Goal: Task Accomplishment & Management: Use online tool/utility

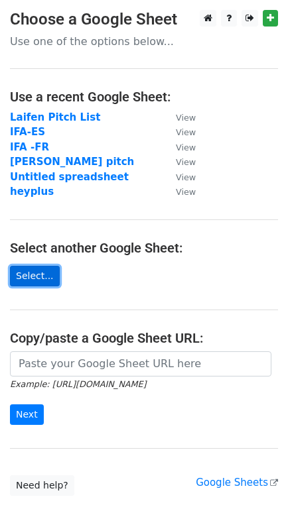
click at [51, 278] on link "Select..." at bounding box center [35, 276] width 50 height 21
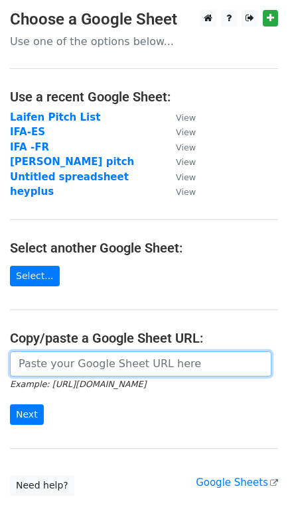
click at [82, 365] on input "url" at bounding box center [140, 363] width 261 height 25
paste input "https://docs.google.com/spreadsheets/d/1Y7-lcqPpGKuFR1lpv8WP9WR5JQSWpYg9OC4Lej3…"
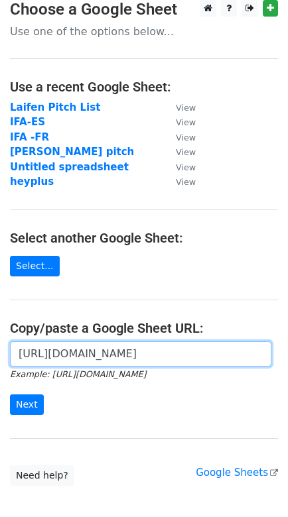
scroll to position [26, 0]
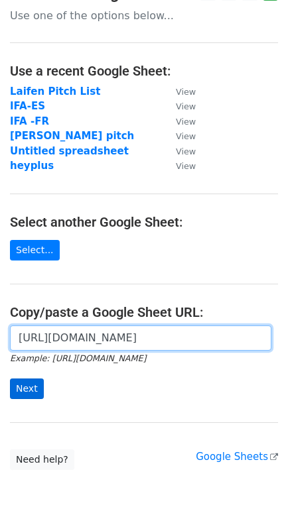
type input "https://docs.google.com/spreadsheets/d/1Y7-lcqPpGKuFR1lpv8WP9WR5JQSWpYg9OC4Lej3…"
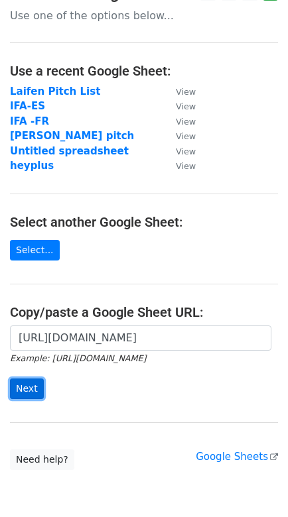
click at [27, 388] on input "Next" at bounding box center [27, 389] width 34 height 21
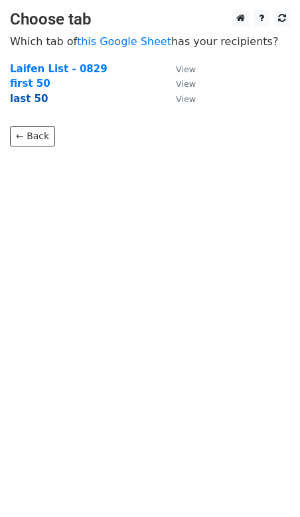
click at [42, 97] on strong "last 50" at bounding box center [29, 99] width 38 height 12
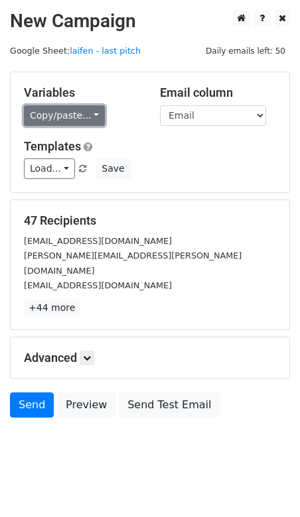
click at [93, 114] on link "Copy/paste..." at bounding box center [64, 115] width 81 height 21
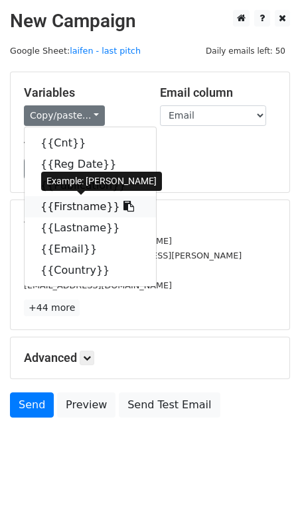
click at [123, 202] on icon at bounding box center [128, 206] width 11 height 11
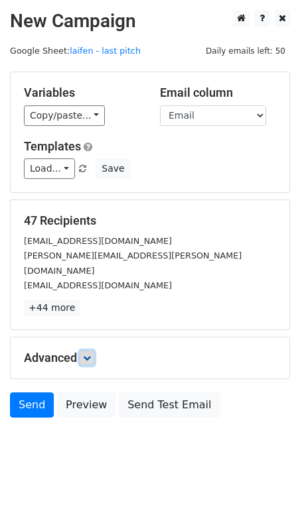
click at [88, 354] on icon at bounding box center [87, 358] width 8 height 8
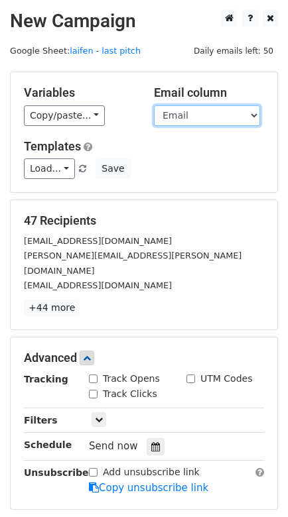
click at [222, 113] on select "Cnt Reg Date Publication Firstname Lastname Email Country" at bounding box center [207, 115] width 106 height 21
click at [154, 105] on select "Cnt Reg Date Publication Firstname Lastname Email Country" at bounding box center [207, 115] width 106 height 21
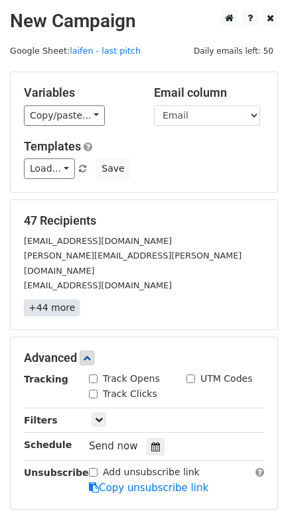
click at [66, 300] on link "+44 more" at bounding box center [52, 308] width 56 height 17
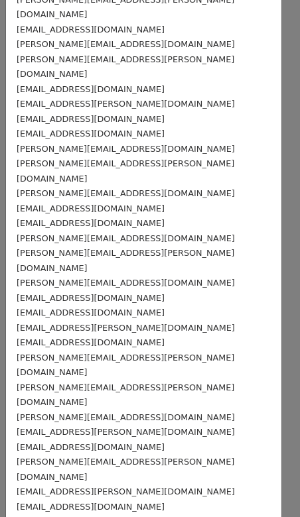
scroll to position [302, 0]
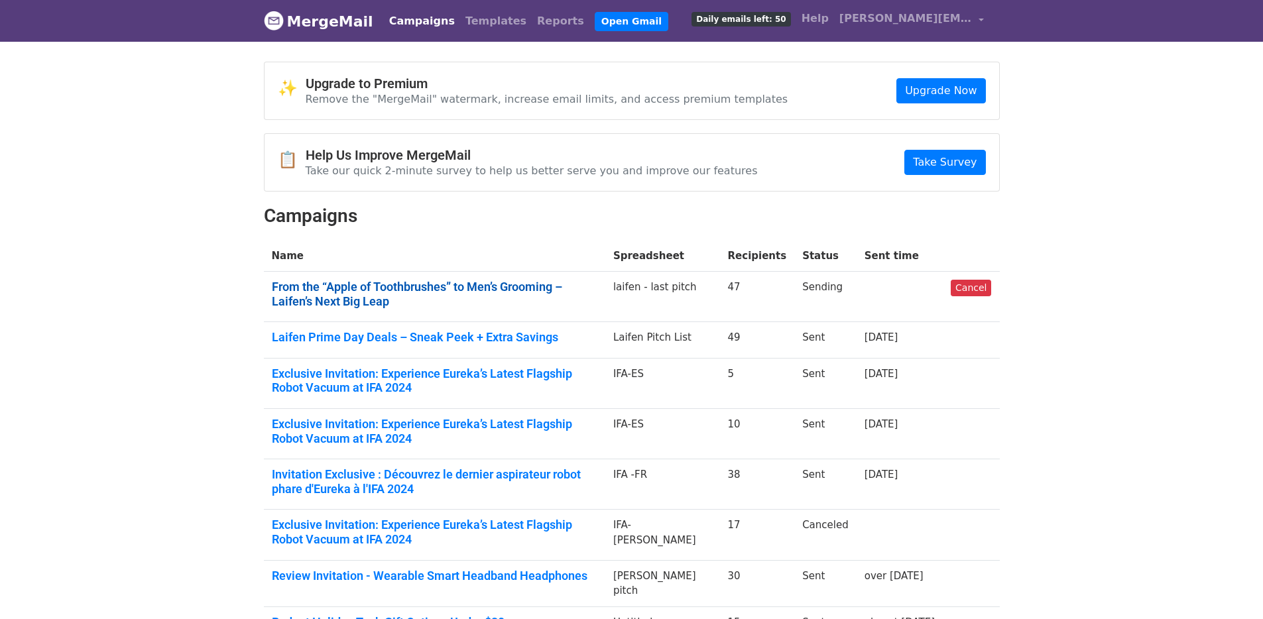
click at [426, 288] on link "From the “Apple of Toothbrushes” to Men’s Grooming – Laifen’s Next Big Leap" at bounding box center [435, 294] width 326 height 29
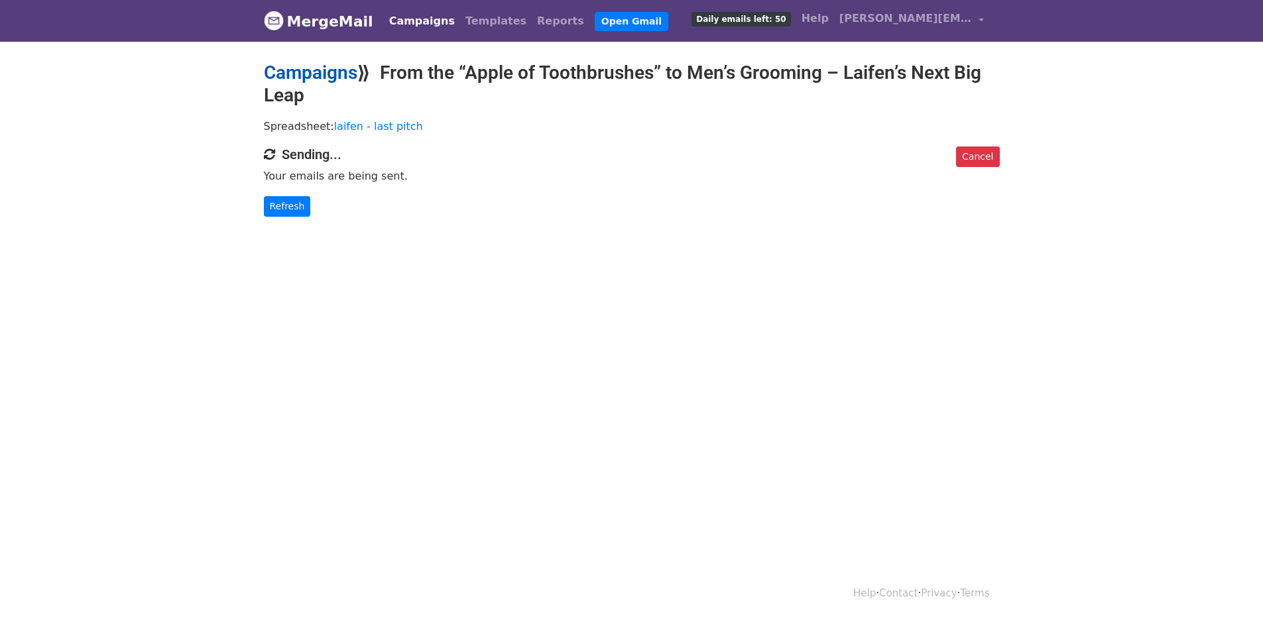
click at [340, 80] on link "Campaigns" at bounding box center [311, 73] width 94 height 22
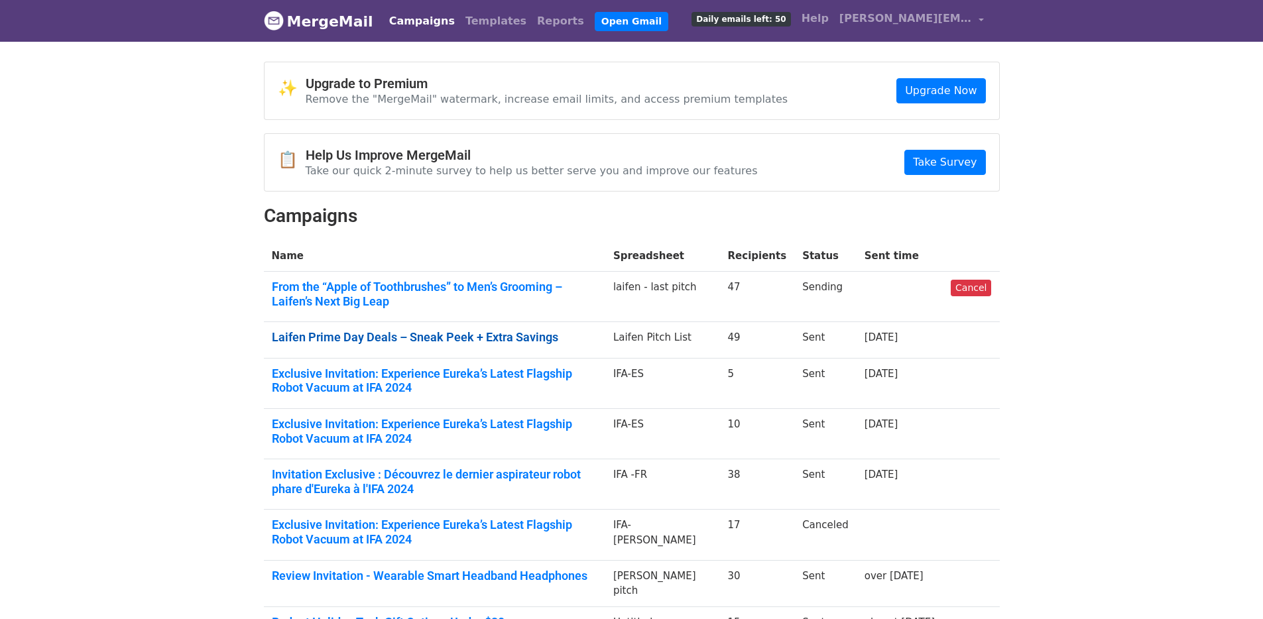
click at [361, 343] on link "Laifen Prime Day Deals – Sneak Peek + Extra Savings" at bounding box center [435, 337] width 326 height 15
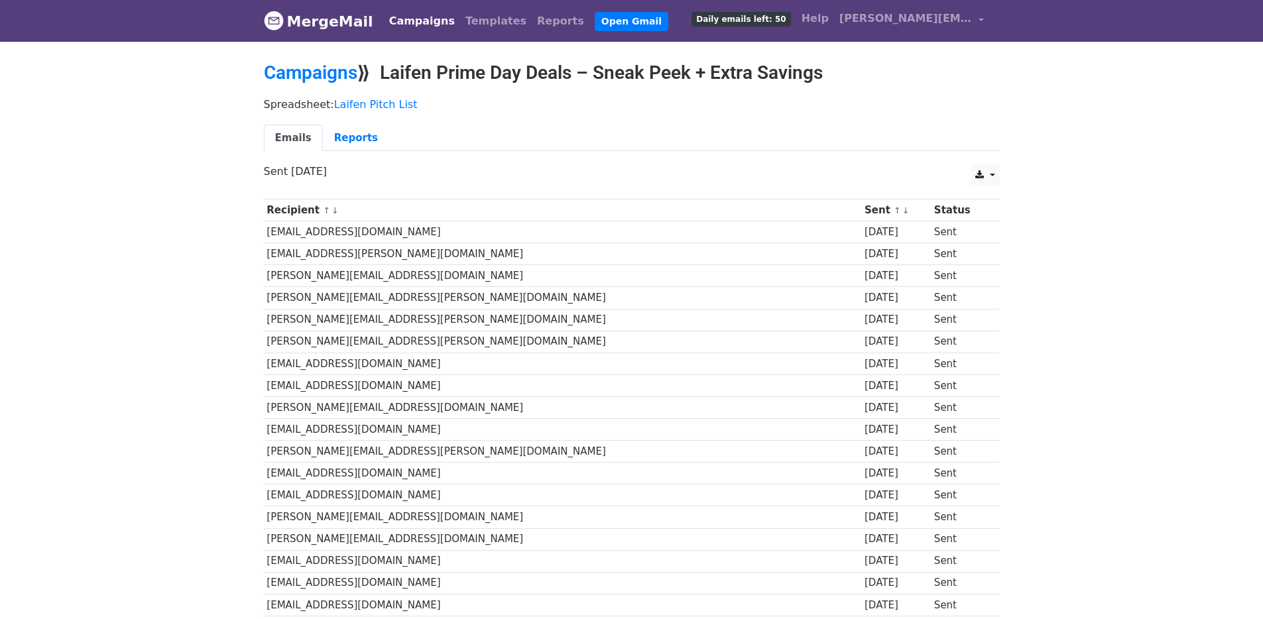
click at [337, 225] on td "kgranero@gmail.com" at bounding box center [563, 232] width 598 height 22
click at [349, 132] on link "Reports" at bounding box center [356, 138] width 66 height 27
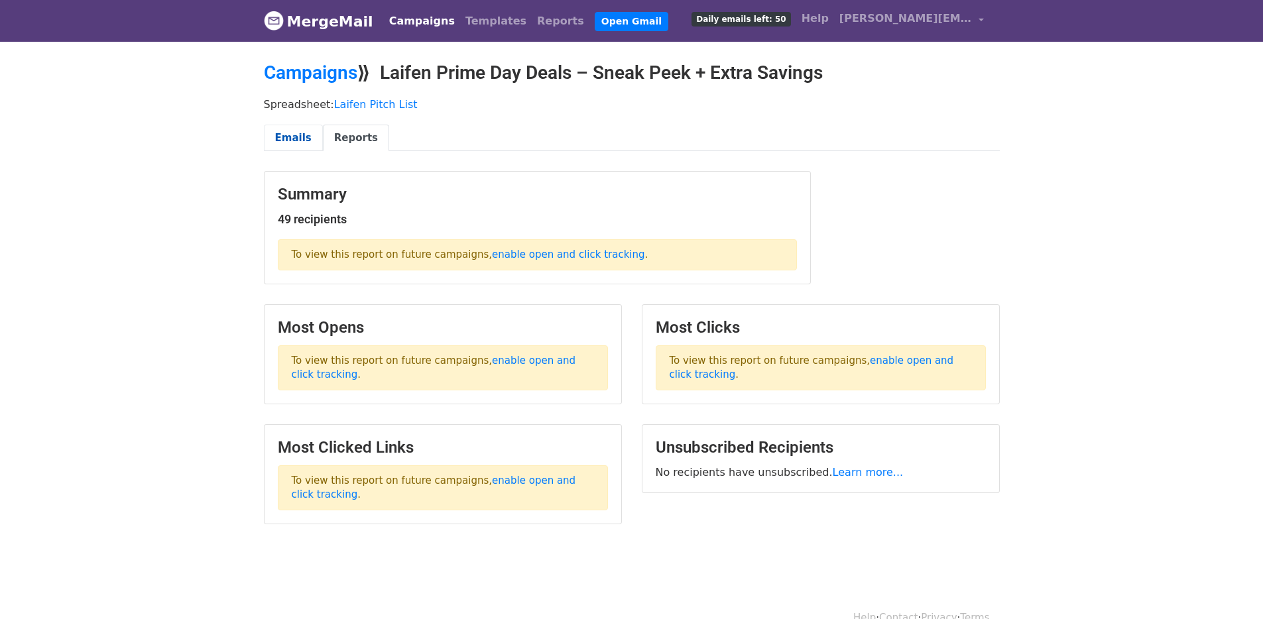
click at [305, 145] on link "Emails" at bounding box center [293, 138] width 59 height 27
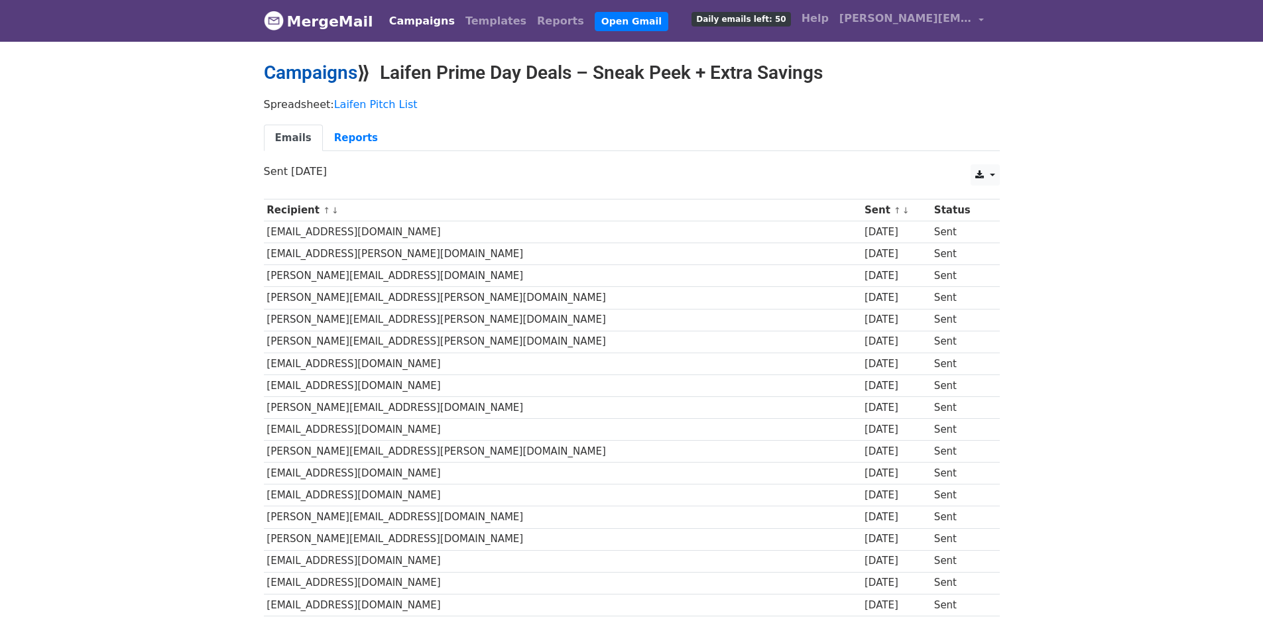
click at [334, 68] on link "Campaigns" at bounding box center [311, 73] width 94 height 22
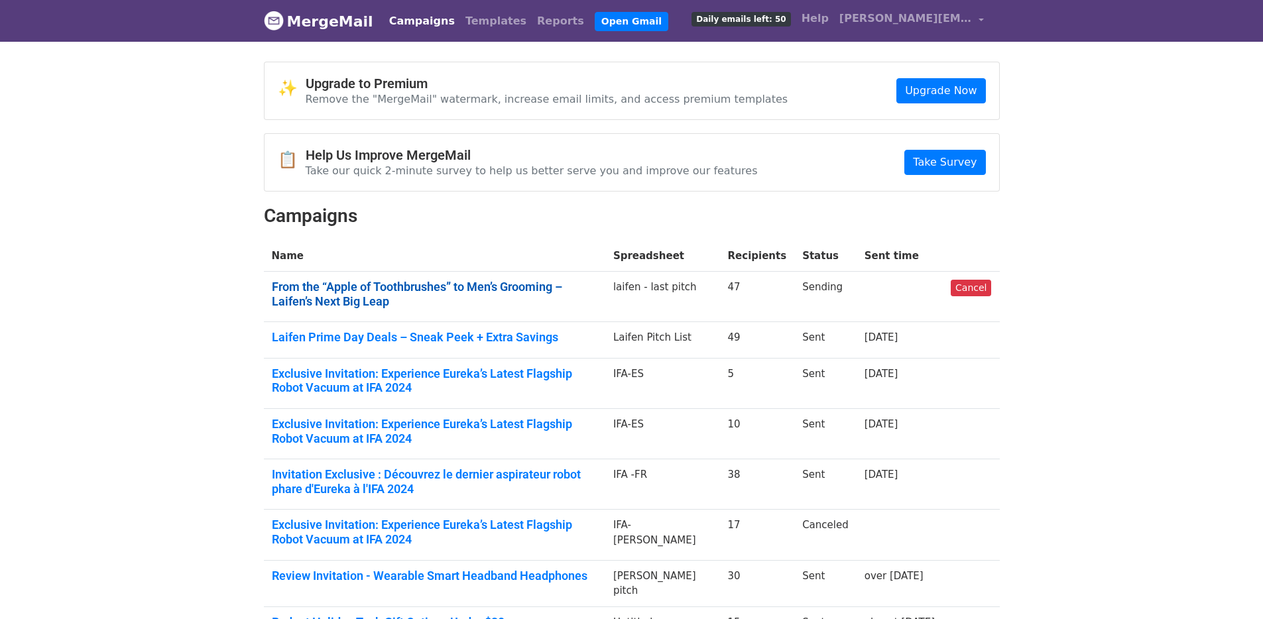
click at [370, 304] on link "From the “Apple of Toothbrushes” to Men’s Grooming – Laifen’s Next Big Leap" at bounding box center [435, 294] width 326 height 29
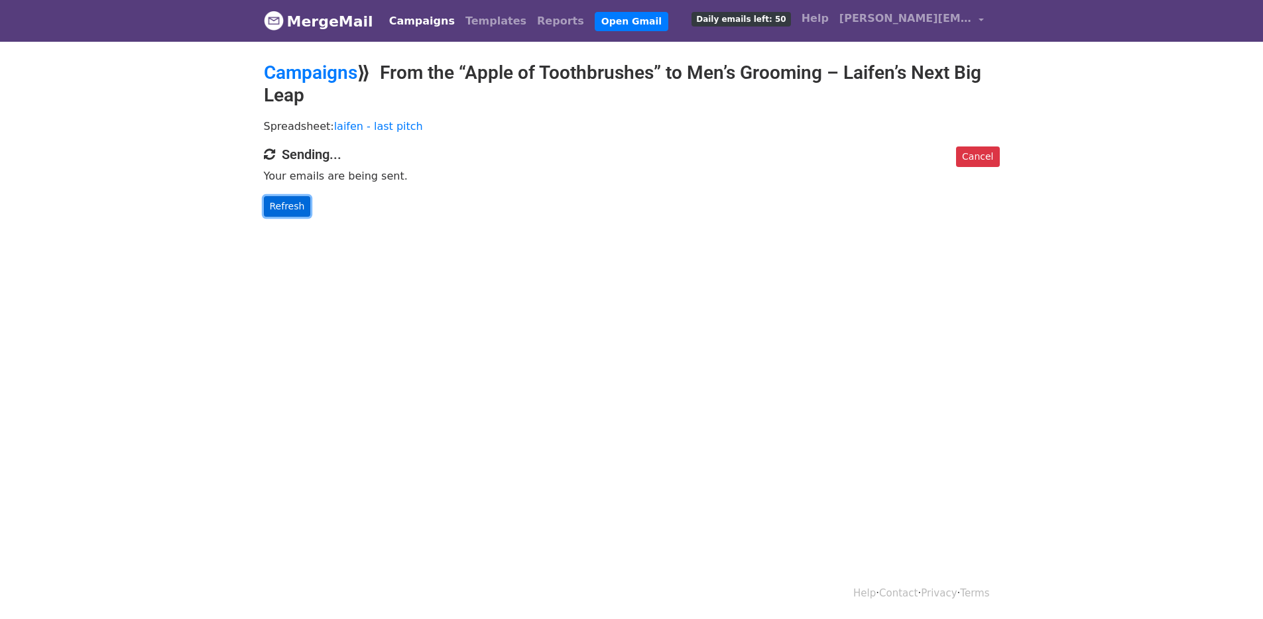
click at [302, 206] on link "Refresh" at bounding box center [287, 206] width 47 height 21
click at [287, 208] on link "Refresh" at bounding box center [287, 206] width 47 height 21
click at [988, 153] on link "Cancel" at bounding box center [977, 157] width 43 height 21
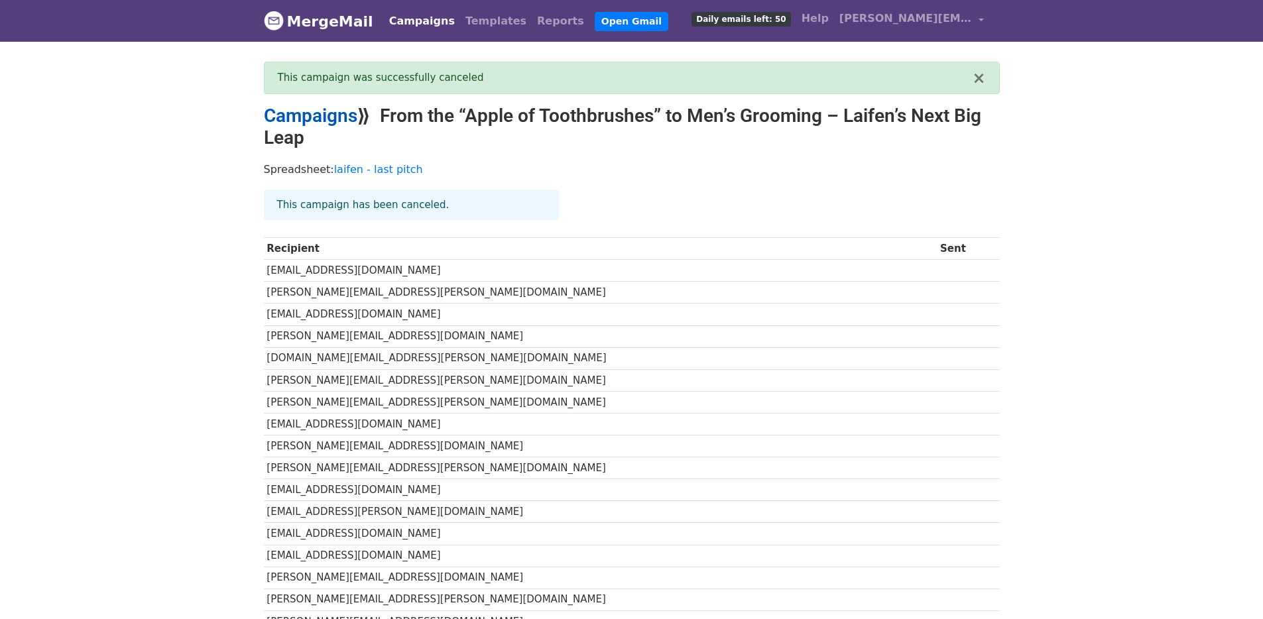
click at [342, 115] on link "Campaigns" at bounding box center [311, 116] width 94 height 22
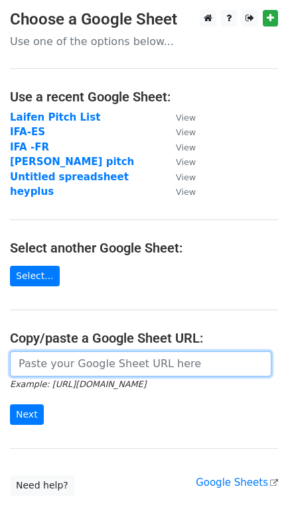
click at [102, 361] on input "url" at bounding box center [140, 363] width 261 height 25
paste input "https://docs.google.com/spreadsheets/d/1Y7-lcqPpGKuFR1lpv8WP9WR5JQSWpYg9OC4Lej3…"
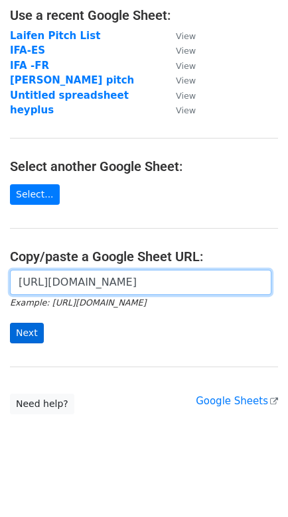
type input "https://docs.google.com/spreadsheets/d/1Y7-lcqPpGKuFR1lpv8WP9WR5JQSWpYg9OC4Lej3…"
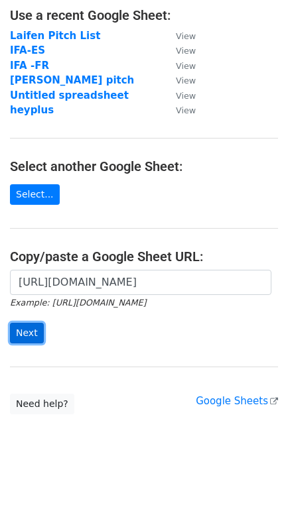
click at [32, 325] on input "Next" at bounding box center [27, 333] width 34 height 21
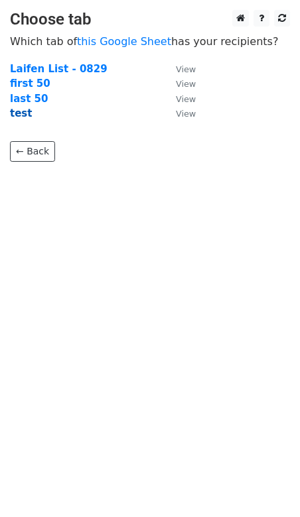
click at [23, 118] on strong "test" at bounding box center [21, 113] width 22 height 12
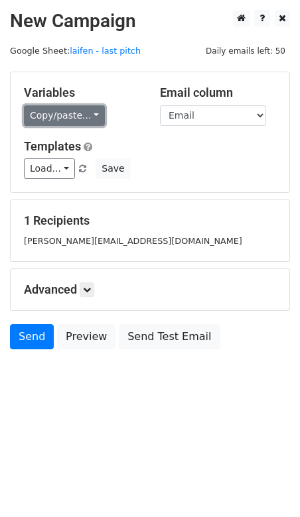
click at [60, 115] on link "Copy/paste..." at bounding box center [64, 115] width 81 height 21
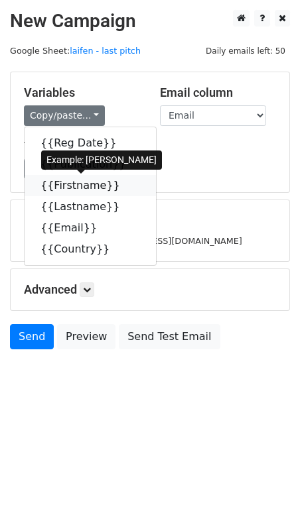
click at [123, 184] on icon at bounding box center [128, 185] width 11 height 11
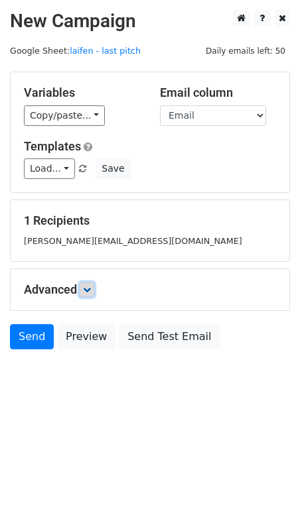
click at [90, 287] on icon at bounding box center [87, 290] width 8 height 8
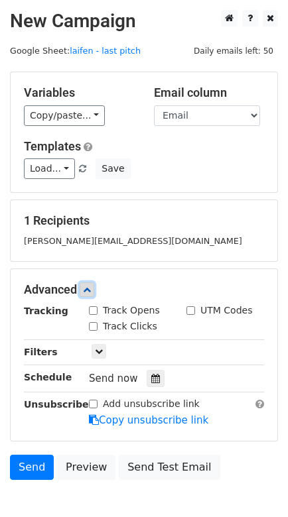
click at [90, 287] on icon at bounding box center [87, 290] width 8 height 8
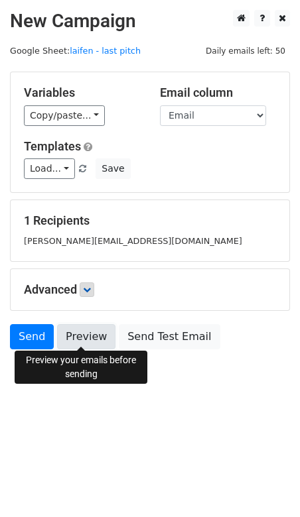
click at [84, 333] on link "Preview" at bounding box center [86, 336] width 58 height 25
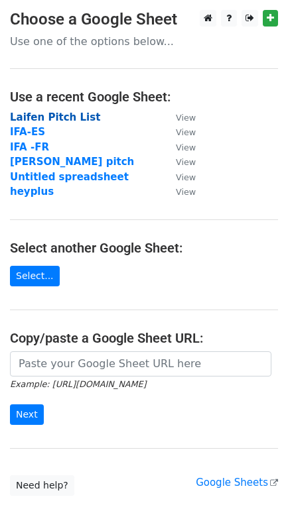
click at [66, 116] on strong "Laifen Pitch List" at bounding box center [55, 117] width 90 height 12
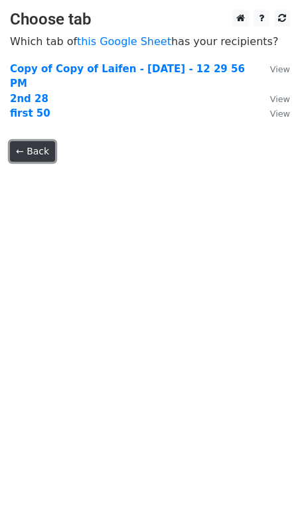
click at [29, 151] on link "← Back" at bounding box center [32, 151] width 45 height 21
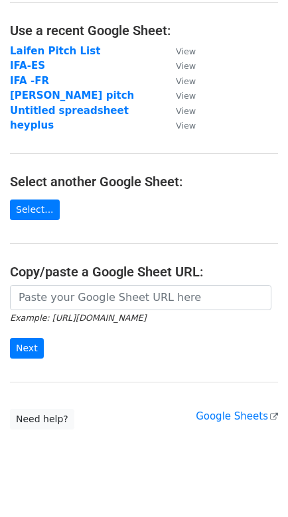
scroll to position [82, 0]
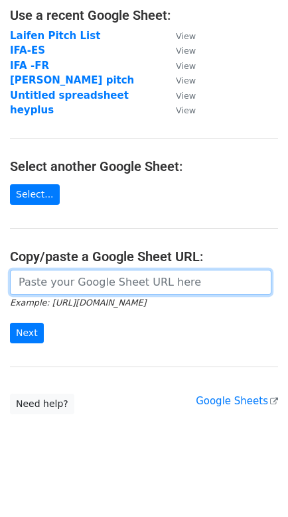
click at [82, 284] on input "url" at bounding box center [140, 282] width 261 height 25
type input "[URL][DOMAIN_NAME]"
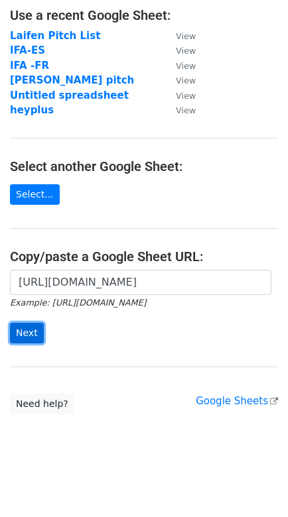
click at [20, 334] on input "Next" at bounding box center [27, 333] width 34 height 21
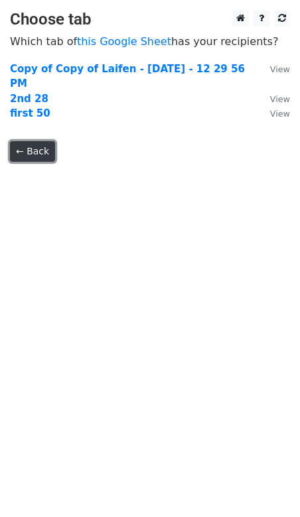
click at [27, 152] on link "← Back" at bounding box center [32, 151] width 45 height 21
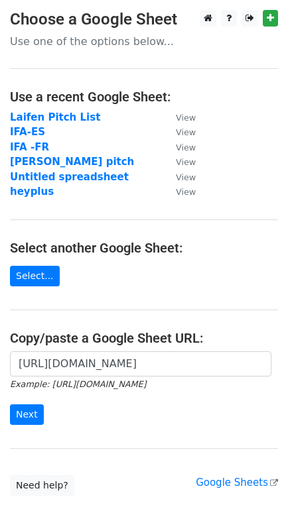
scroll to position [82, 0]
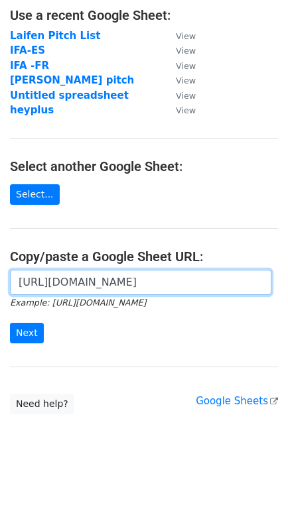
click at [115, 283] on input "https://docs.google.com/spreadsheets/d/1lY99Mlw1fZ-atqEUM5HYMnCbhhnlJgtJSZDv8U1…" at bounding box center [140, 282] width 261 height 25
click at [116, 279] on input "https://docs.google.com/spreadsheets/d/1lY99Mlw1fZ-atqEUM5HYMnCbhhnlJgtJSZDv8U1…" at bounding box center [140, 282] width 261 height 25
paste input "Y7-lcqPpGKuFR1lpv8WP9WR5JQSWpYg9OC4Lej3oc7k/edit?gid=479765608#gid=479765608"
type input "https://docs.google.com/spreadsheets/d/1Y7-lcqPpGKuFR1lpv8WP9WR5JQSWpYg9OC4Lej3…"
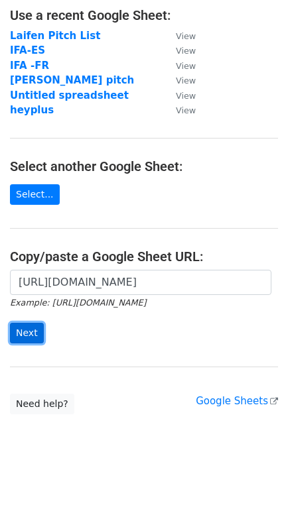
click at [28, 328] on input "Next" at bounding box center [27, 333] width 34 height 21
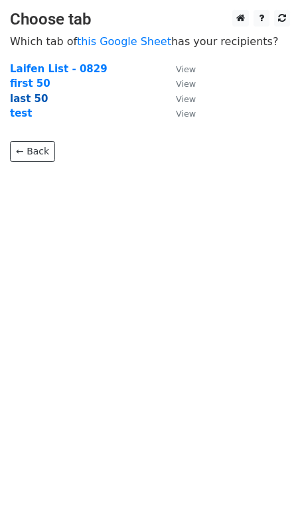
click at [34, 95] on strong "last 50" at bounding box center [29, 99] width 38 height 12
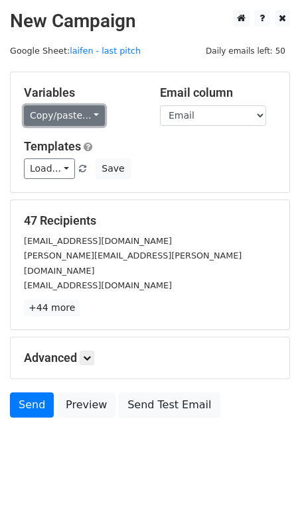
click at [85, 118] on link "Copy/paste..." at bounding box center [64, 115] width 81 height 21
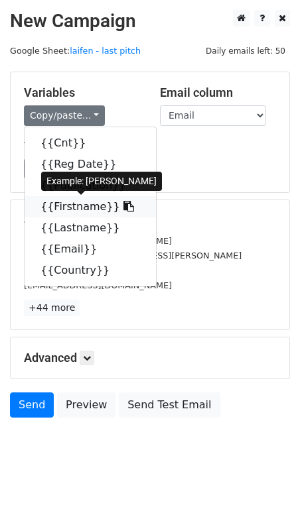
click at [79, 207] on link "{{Firstname}}" at bounding box center [90, 206] width 131 height 21
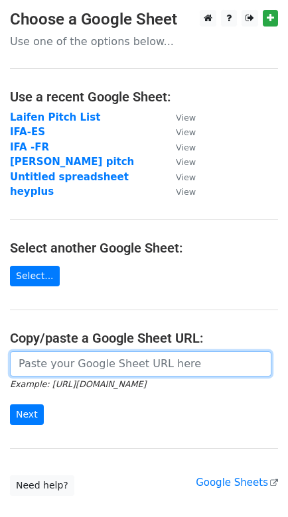
click at [44, 360] on input "url" at bounding box center [140, 363] width 261 height 25
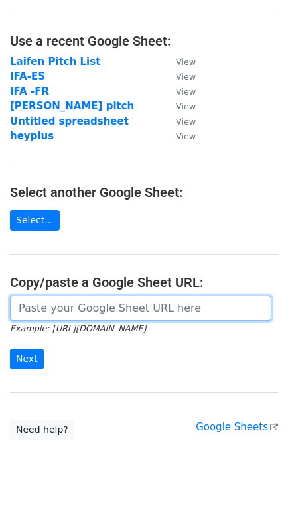
scroll to position [82, 0]
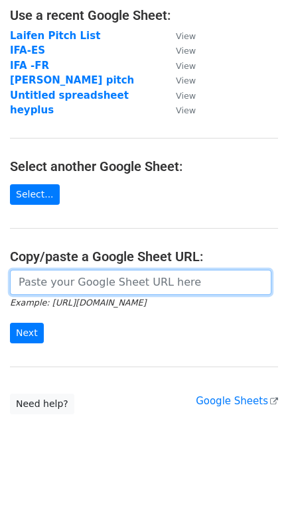
paste input "https://docs.google.com/spreadsheets/d/1Y7-lcqPpGKuFR1lpv8WP9WR5JQSWpYg9OC4Lej3…"
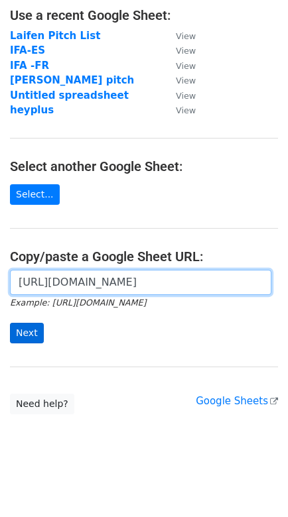
type input "https://docs.google.com/spreadsheets/d/1Y7-lcqPpGKuFR1lpv8WP9WR5JQSWpYg9OC4Lej3…"
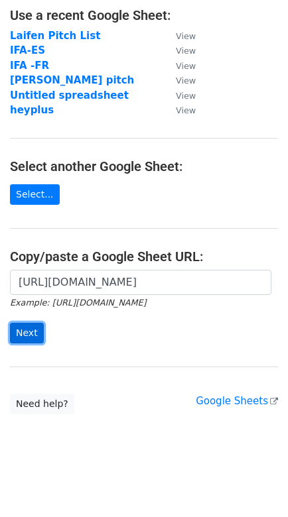
click at [34, 332] on input "Next" at bounding box center [27, 333] width 34 height 21
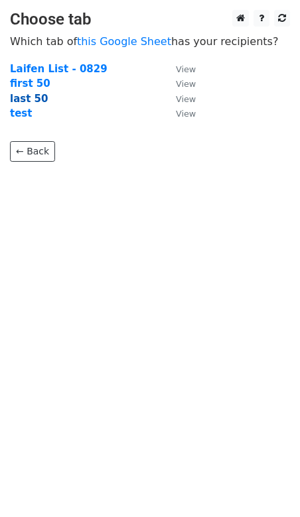
click at [37, 98] on strong "last 50" at bounding box center [29, 99] width 38 height 12
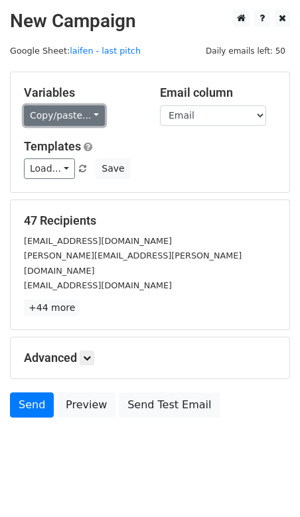
click at [81, 115] on link "Copy/paste..." at bounding box center [64, 115] width 81 height 21
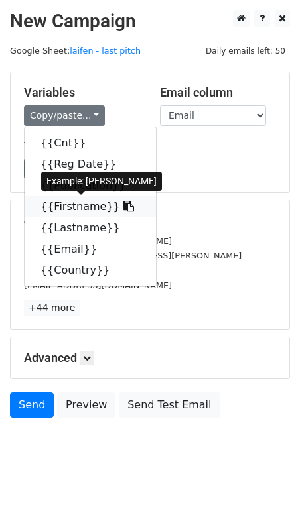
click at [123, 203] on icon at bounding box center [128, 206] width 11 height 11
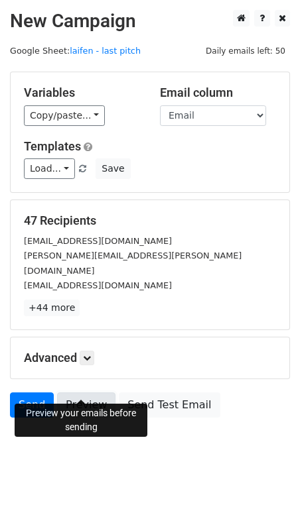
click at [79, 393] on link "Preview" at bounding box center [86, 405] width 58 height 25
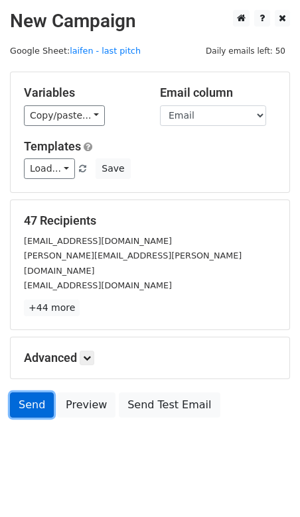
click at [24, 395] on link "Send" at bounding box center [32, 405] width 44 height 25
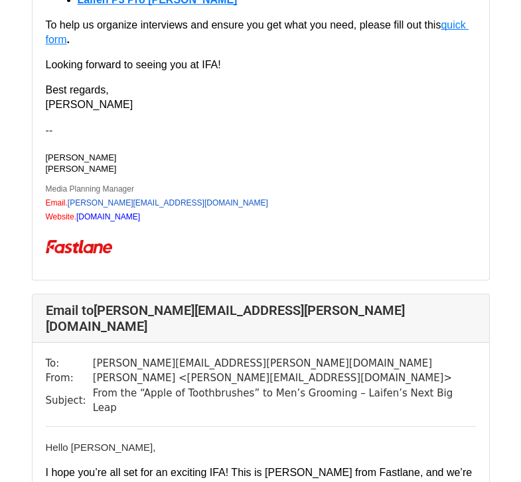
scroll to position [3496, 0]
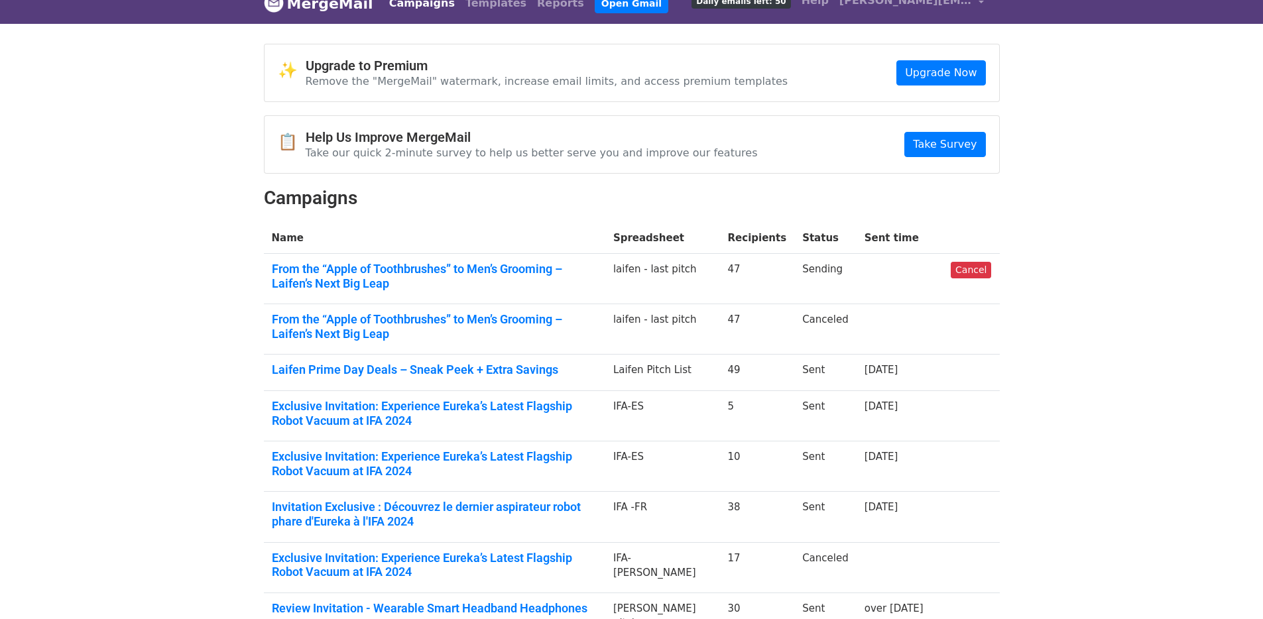
scroll to position [25, 0]
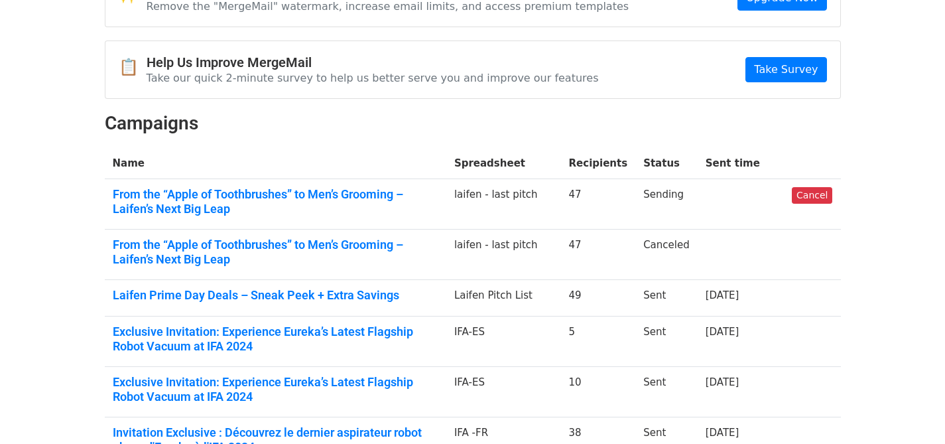
scroll to position [99, 0]
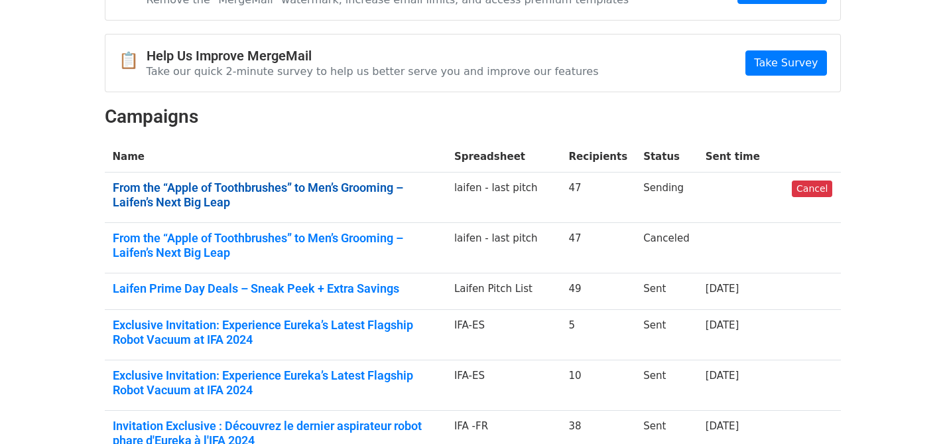
click at [316, 188] on link "From the “Apple of Toothbrushes” to Men’s Grooming – Laifen’s Next Big Leap" at bounding box center [276, 194] width 326 height 29
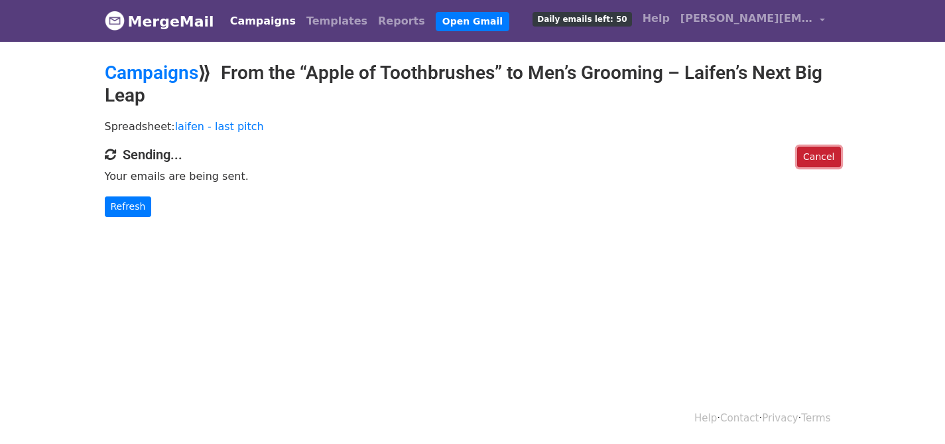
click at [812, 156] on link "Cancel" at bounding box center [818, 157] width 43 height 21
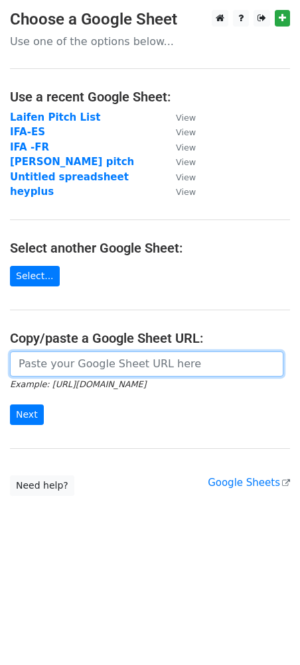
click at [66, 364] on input "url" at bounding box center [146, 363] width 273 height 25
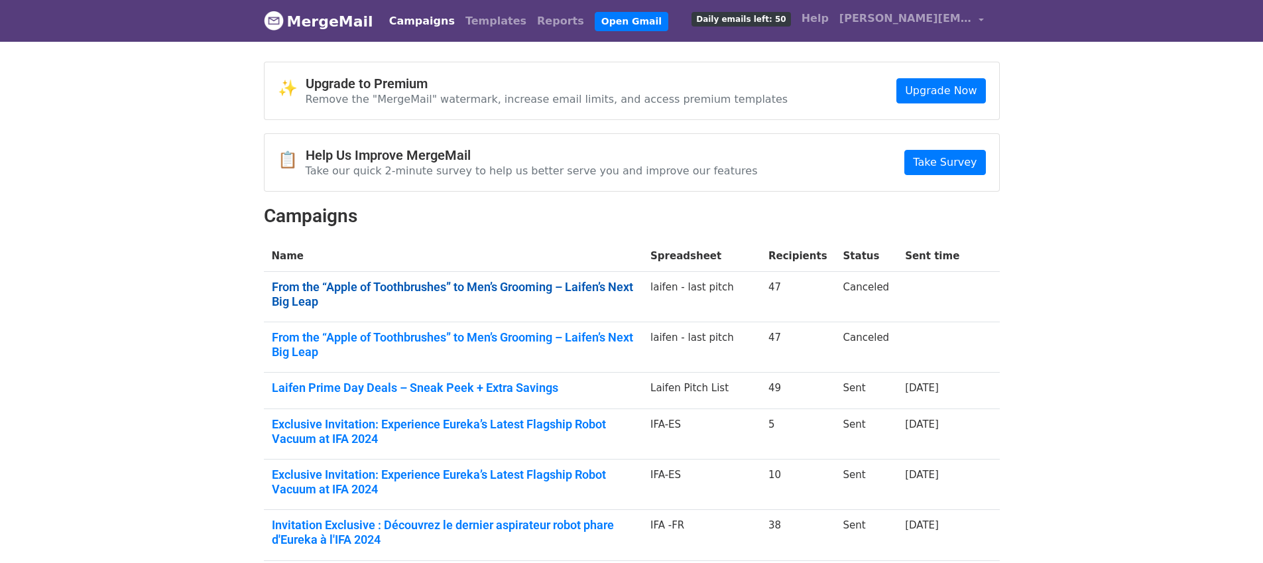
click at [519, 288] on link "From the “Apple of Toothbrushes” to Men’s Grooming – Laifen’s Next Big Leap" at bounding box center [453, 294] width 363 height 29
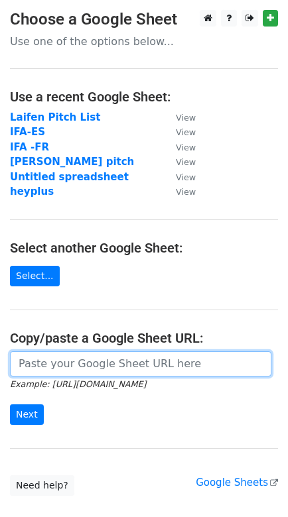
click at [70, 356] on input "url" at bounding box center [140, 363] width 261 height 25
paste input "https://docs.google.com/spreadsheets/d/1Y7-lcqPpGKuFR1lpv8WP9WR5JQSWpYg9OC4Lej3…"
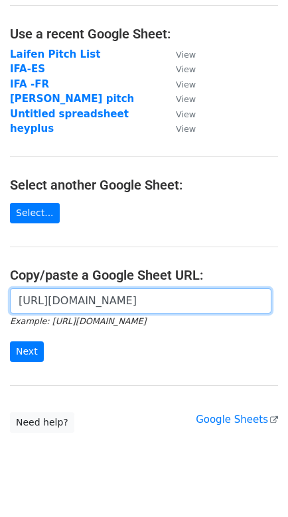
type input "https://docs.google.com/spreadsheets/d/1Y7-lcqPpGKuFR1lpv8WP9WR5JQSWpYg9OC4Lej3…"
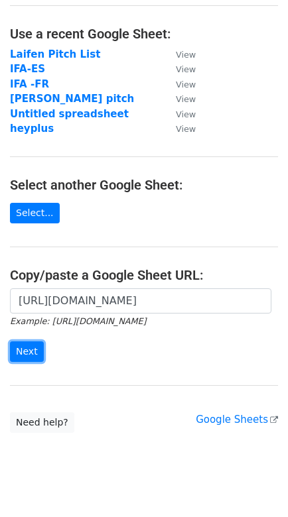
click at [34, 347] on input "Next" at bounding box center [27, 352] width 34 height 21
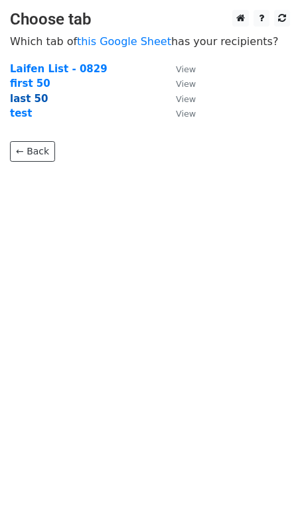
click at [44, 94] on td "last 50" at bounding box center [86, 99] width 153 height 15
click at [34, 97] on strong "last 50" at bounding box center [29, 99] width 38 height 12
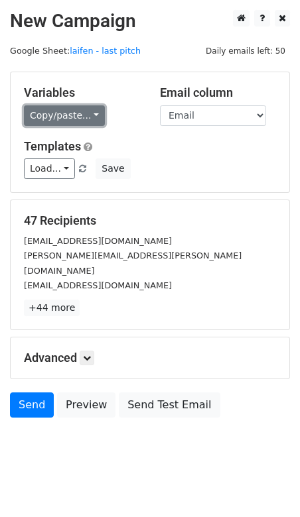
click at [71, 115] on link "Copy/paste..." at bounding box center [64, 115] width 81 height 21
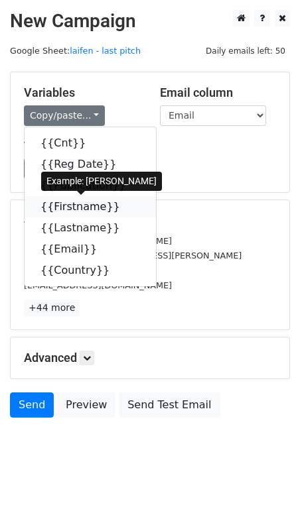
drag, startPoint x: 106, startPoint y: 206, endPoint x: 86, endPoint y: 204, distance: 19.9
click at [123, 205] on icon at bounding box center [128, 206] width 11 height 11
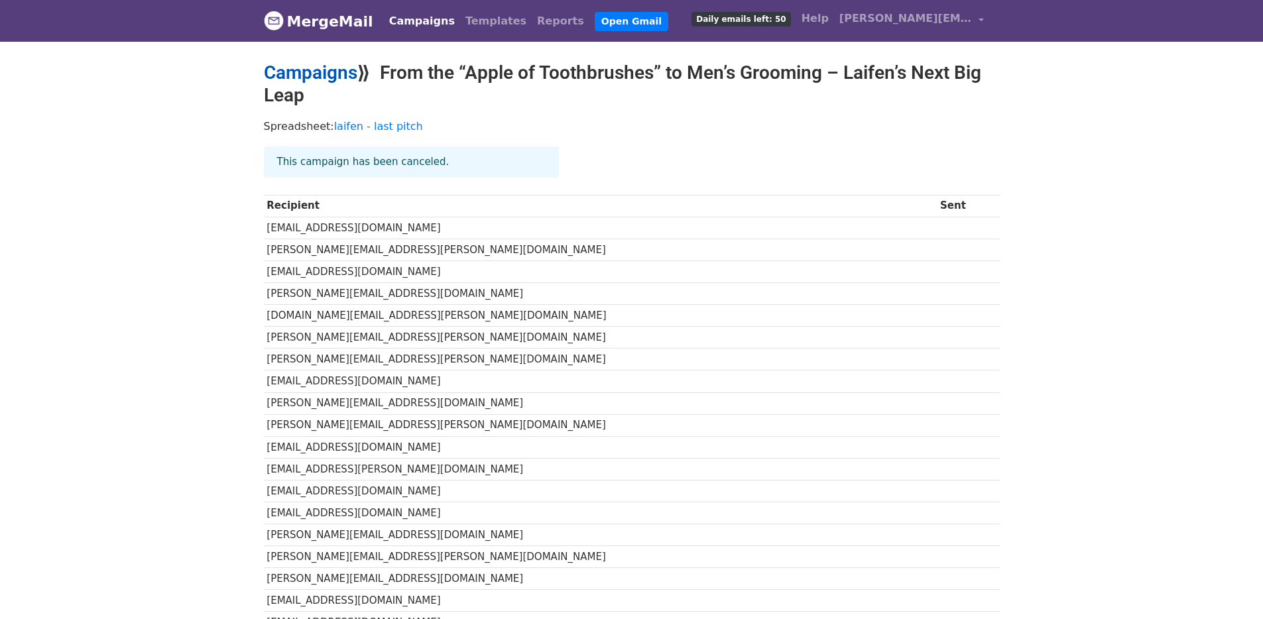
click at [296, 70] on link "Campaigns" at bounding box center [311, 73] width 94 height 22
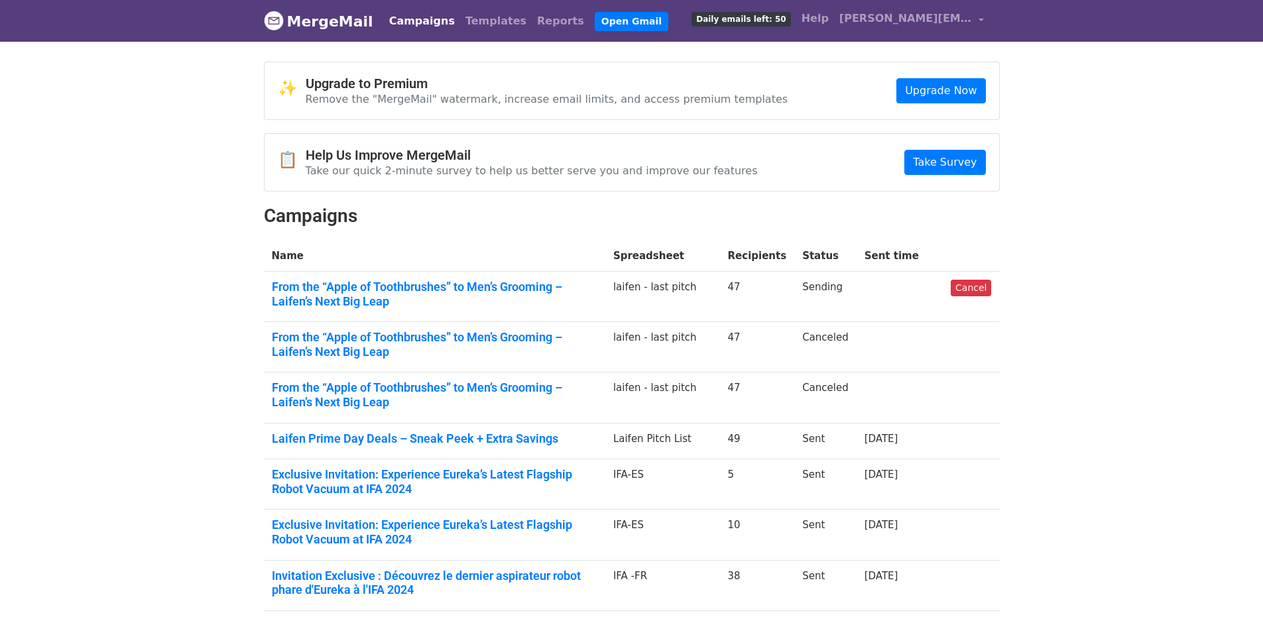
click at [145, 98] on body "MergeMail Campaigns Templates Reports Open Gmail Daily emails left: 50 Help [PE…" at bounding box center [631, 421] width 1263 height 842
